Goal: Transaction & Acquisition: Purchase product/service

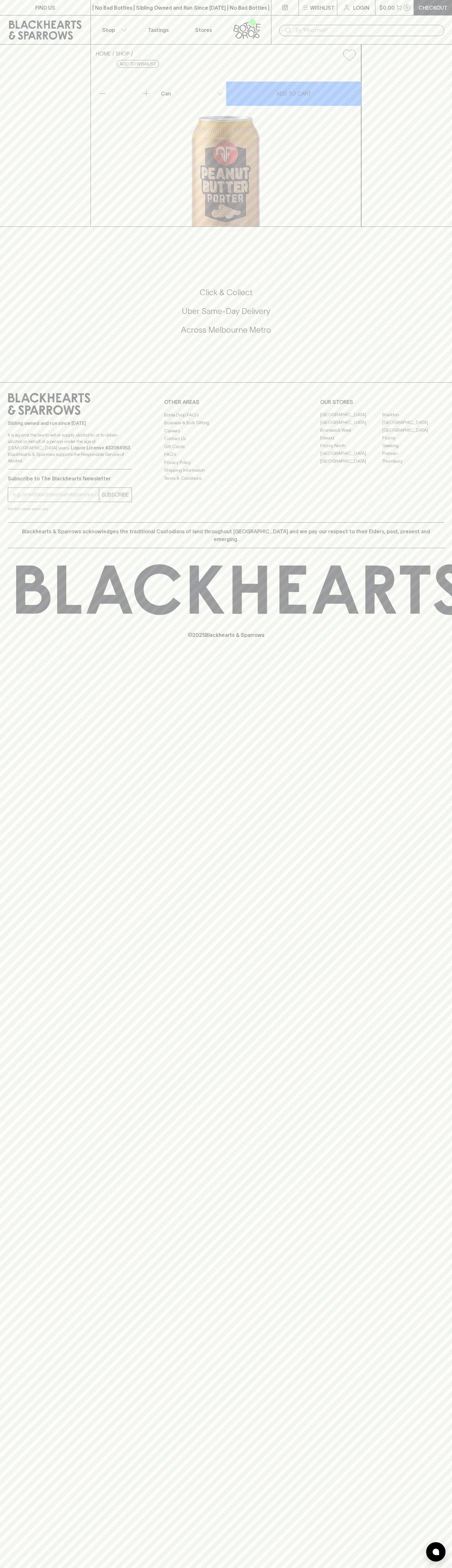
click at [412, 3] on button "$0.00 0" at bounding box center [394, 7] width 38 height 15
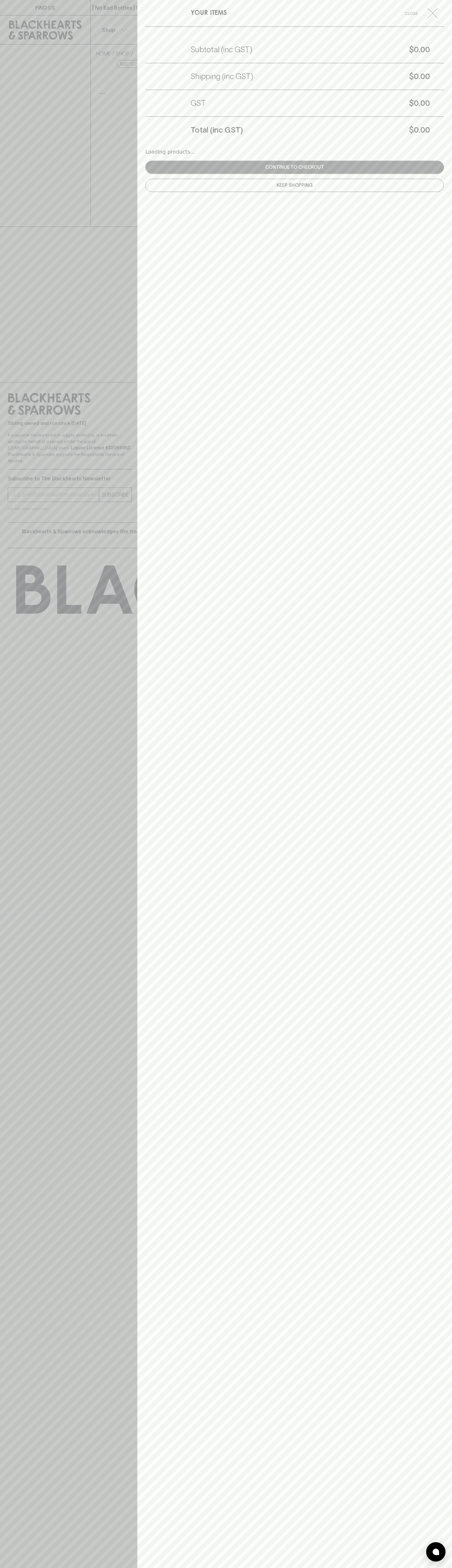
click at [430, 336] on div "YOUR ITEMS Close Subtotal (inc GST) $0.00 Shipping (inc GST) $0.00 GST $0.00 To…" at bounding box center [294, 784] width 314 height 1568
click at [124, 1567] on html "FIND US | No Bad Bottles | Sibling Owned and Run Since 2006 | No Bad Bottles | …" at bounding box center [226, 784] width 452 height 1568
click at [2, 1245] on div at bounding box center [226, 784] width 452 height 1568
